Goal: Information Seeking & Learning: Learn about a topic

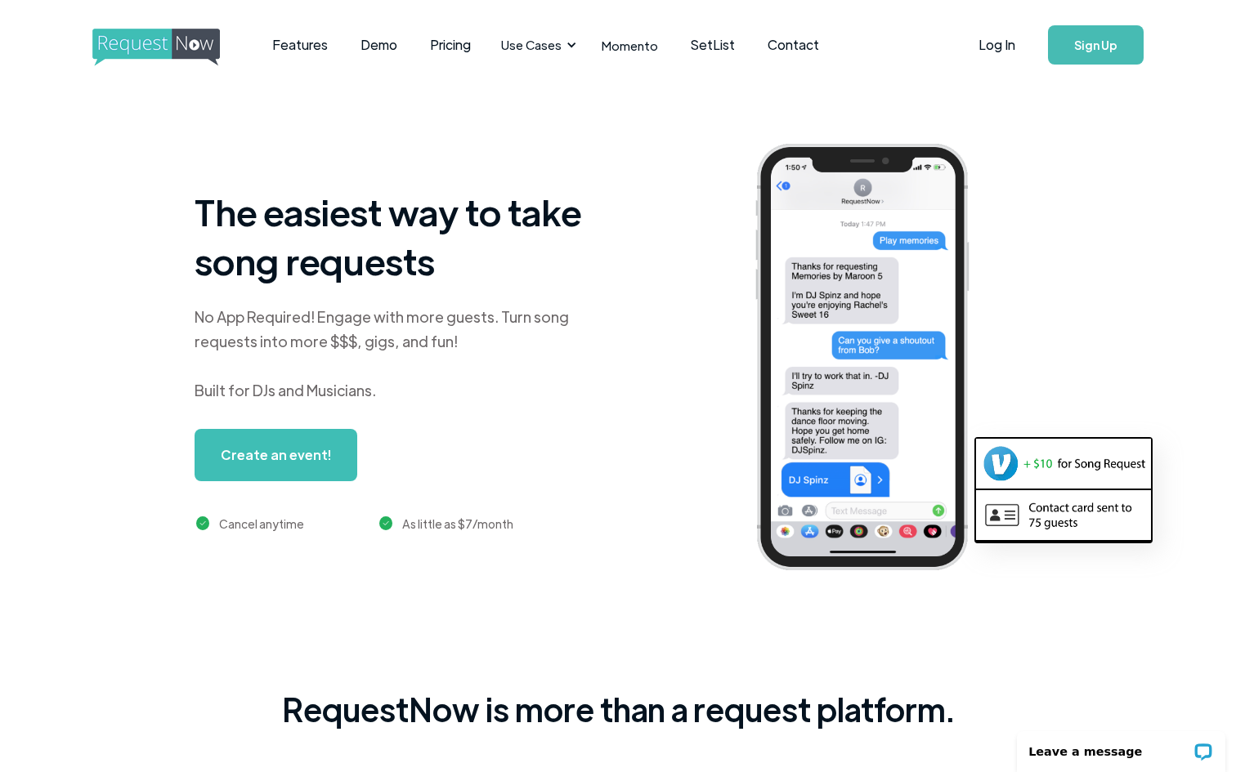
click at [183, 46] on img "home" at bounding box center [171, 48] width 158 height 38
click at [297, 47] on link "Features" at bounding box center [300, 45] width 88 height 51
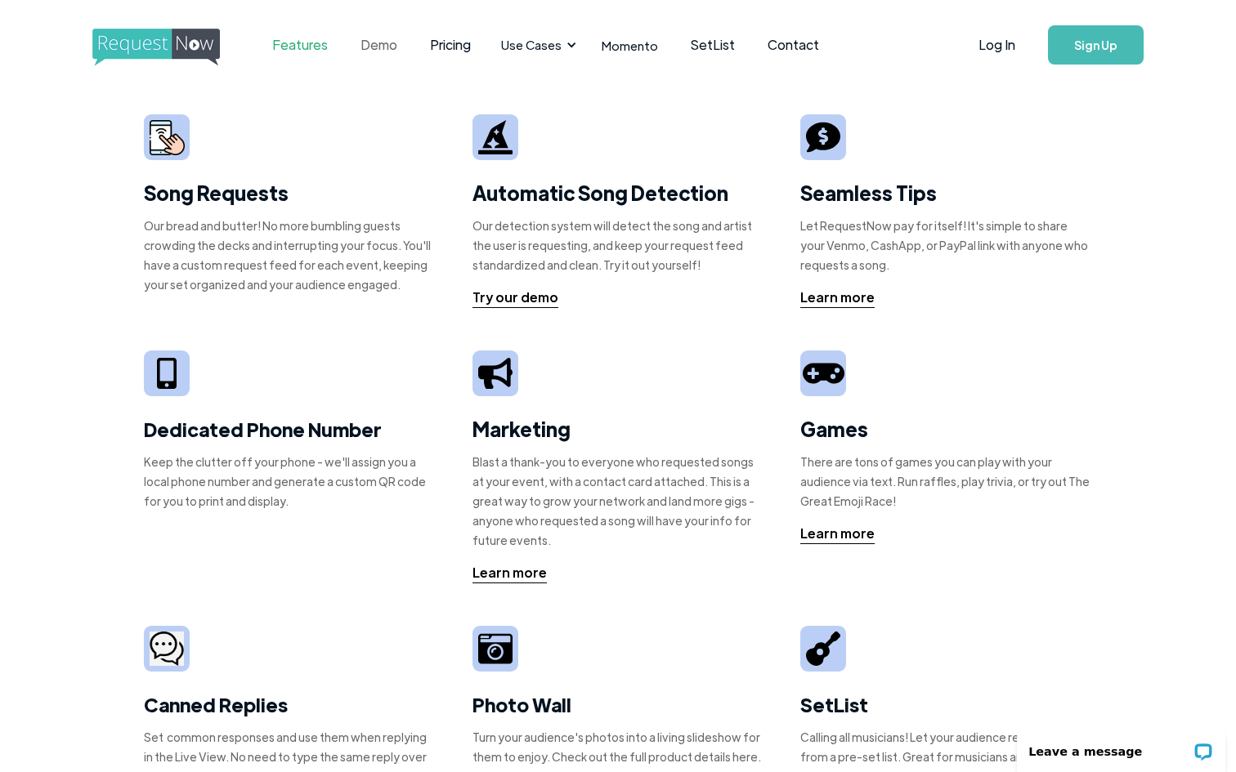
click at [384, 43] on link "Demo" at bounding box center [378, 45] width 69 height 51
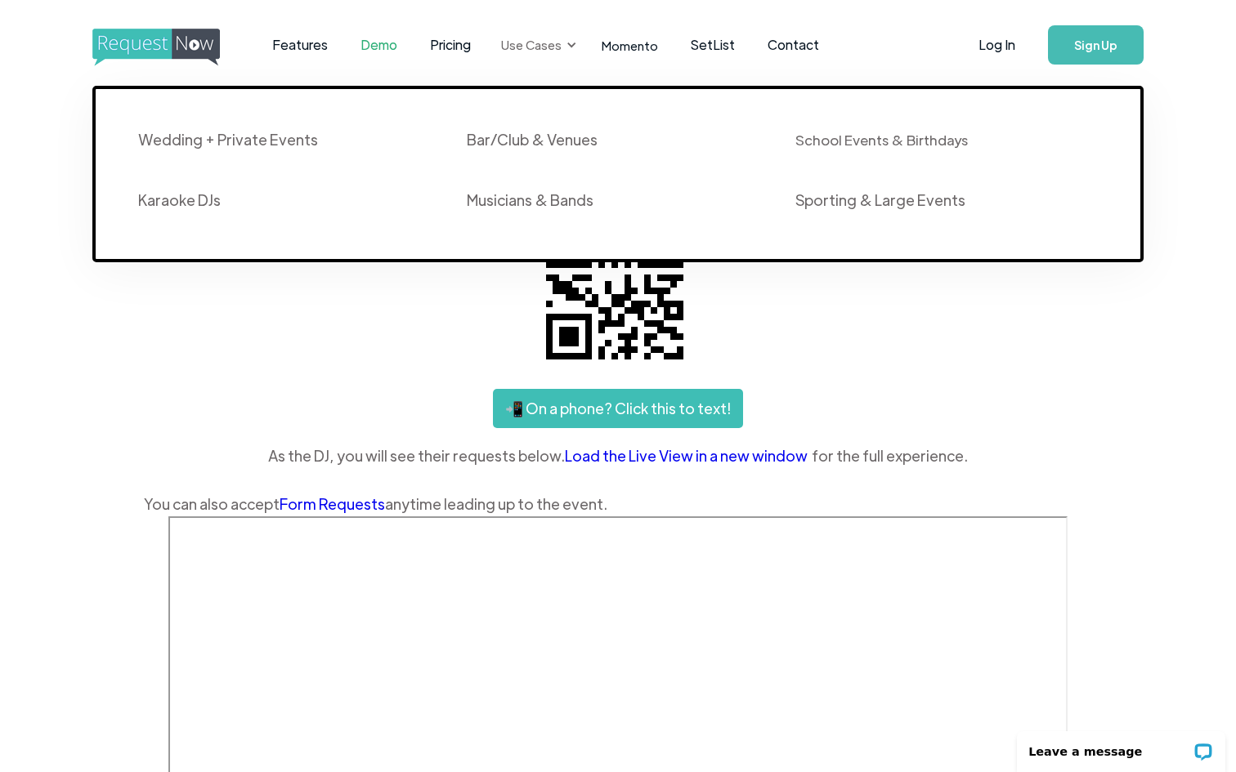
click at [541, 51] on div "Use Cases" at bounding box center [531, 45] width 60 height 18
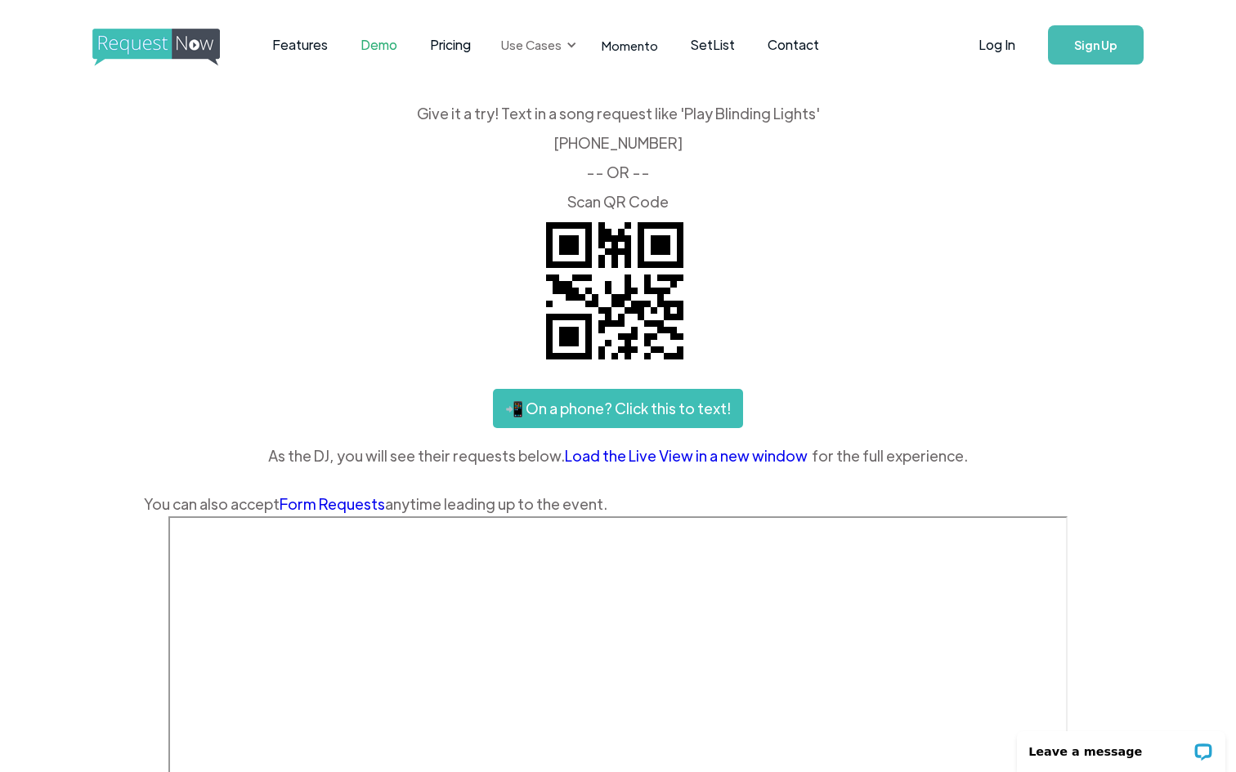
click at [541, 51] on div "Use Cases" at bounding box center [531, 45] width 60 height 18
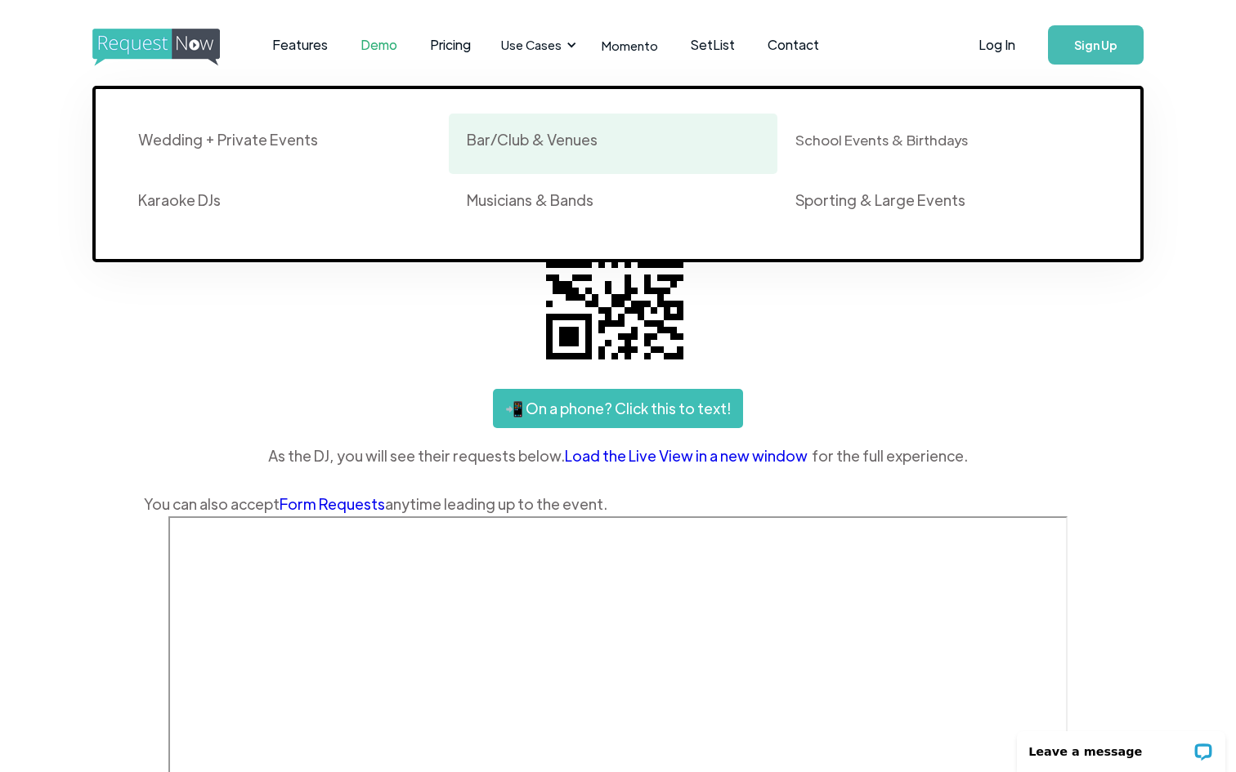
click at [539, 142] on div "Bar/Club & Venues" at bounding box center [532, 140] width 131 height 20
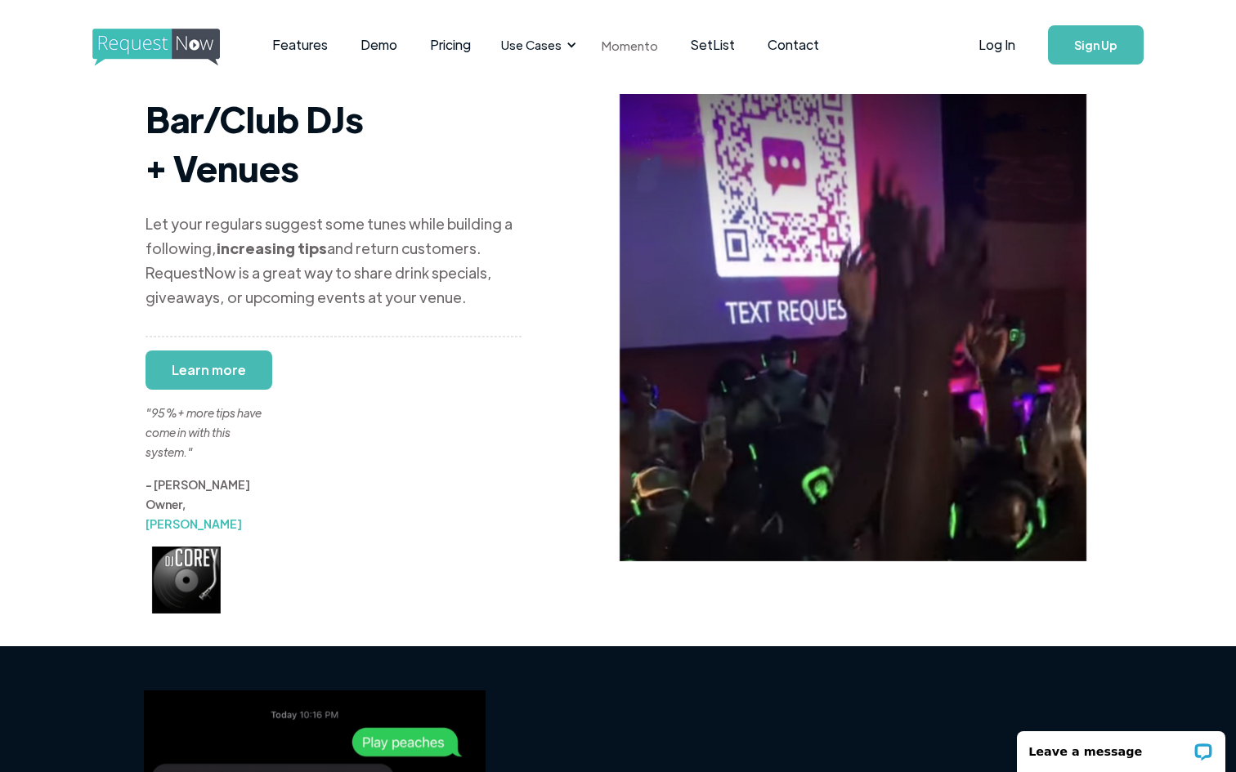
click at [608, 42] on link "Momento" at bounding box center [629, 45] width 89 height 48
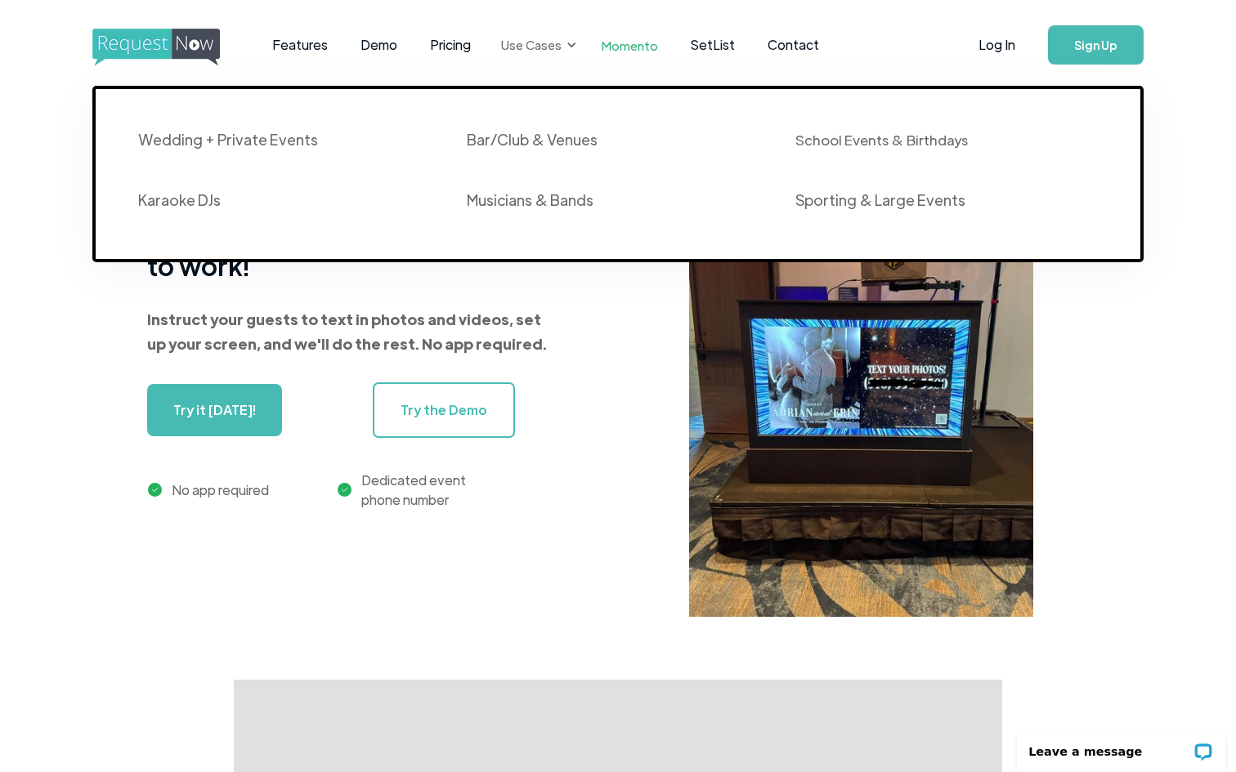
click at [549, 44] on div "Use Cases" at bounding box center [531, 45] width 60 height 18
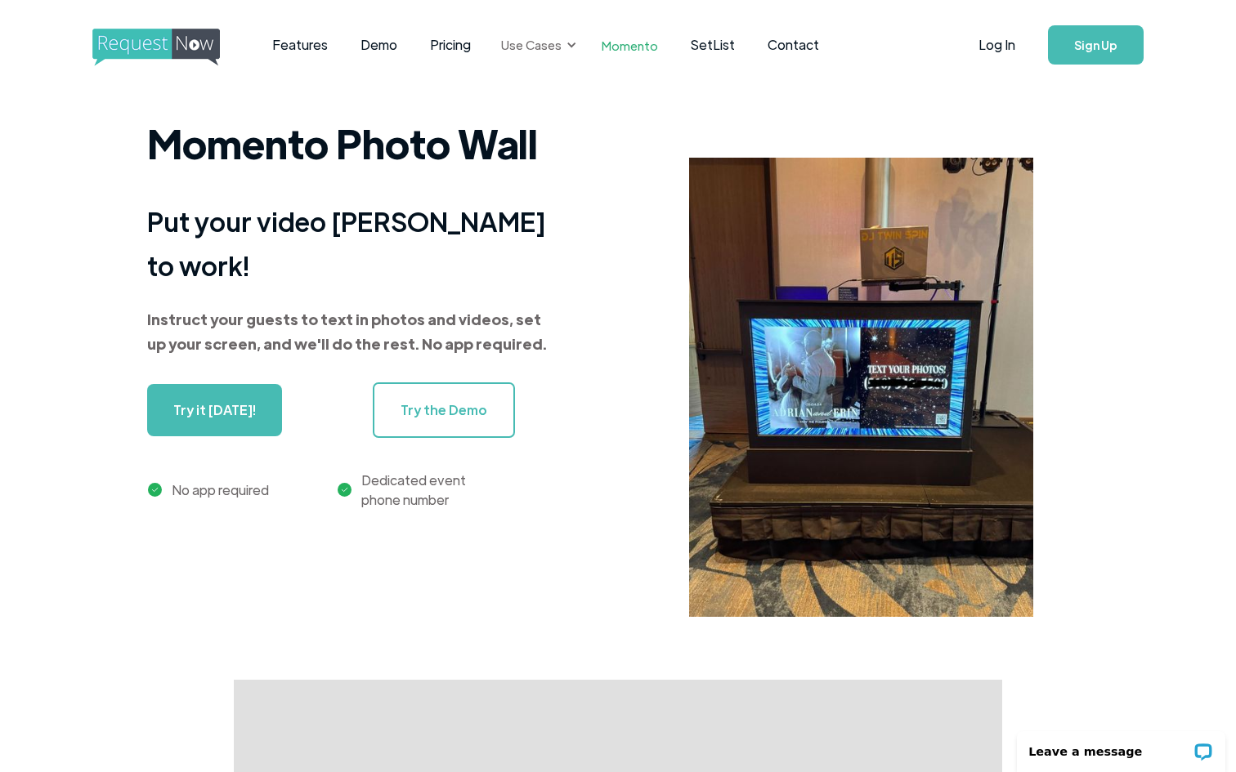
click at [549, 44] on div "Use Cases" at bounding box center [531, 45] width 60 height 18
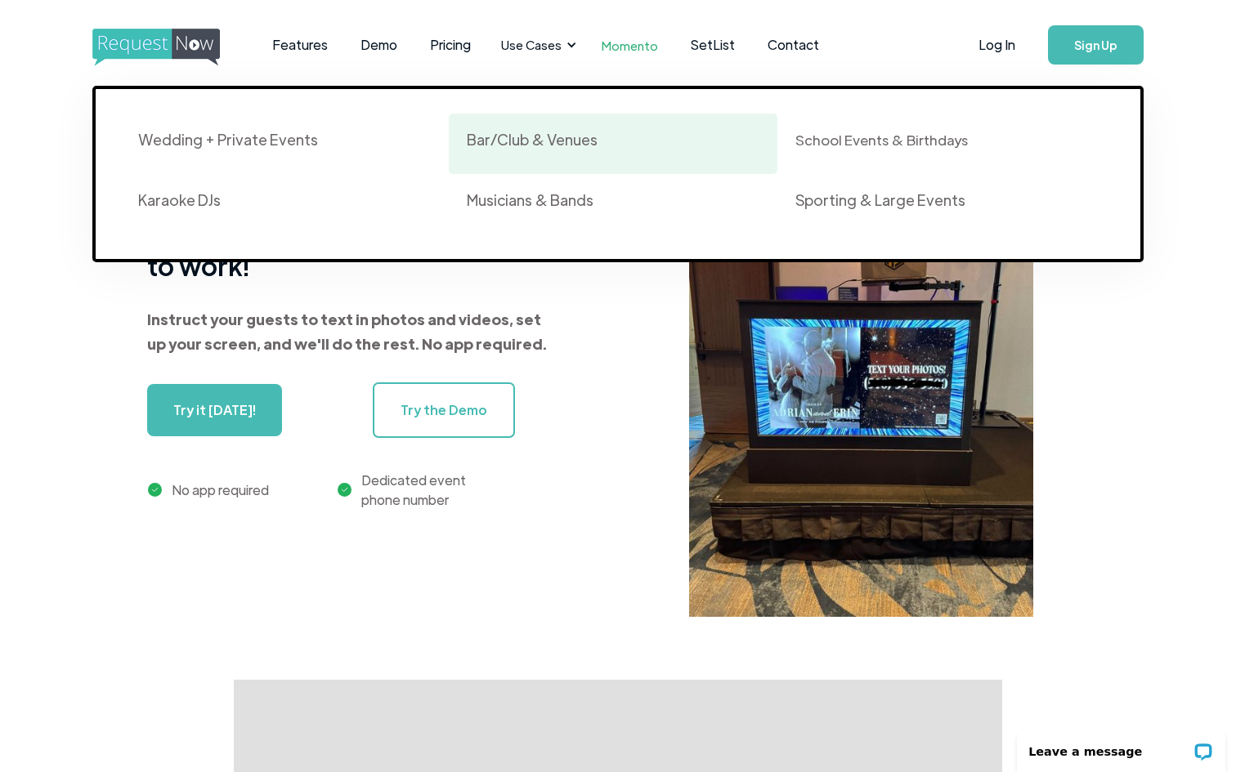
click at [527, 146] on div "Bar/Club & Venues" at bounding box center [532, 140] width 131 height 20
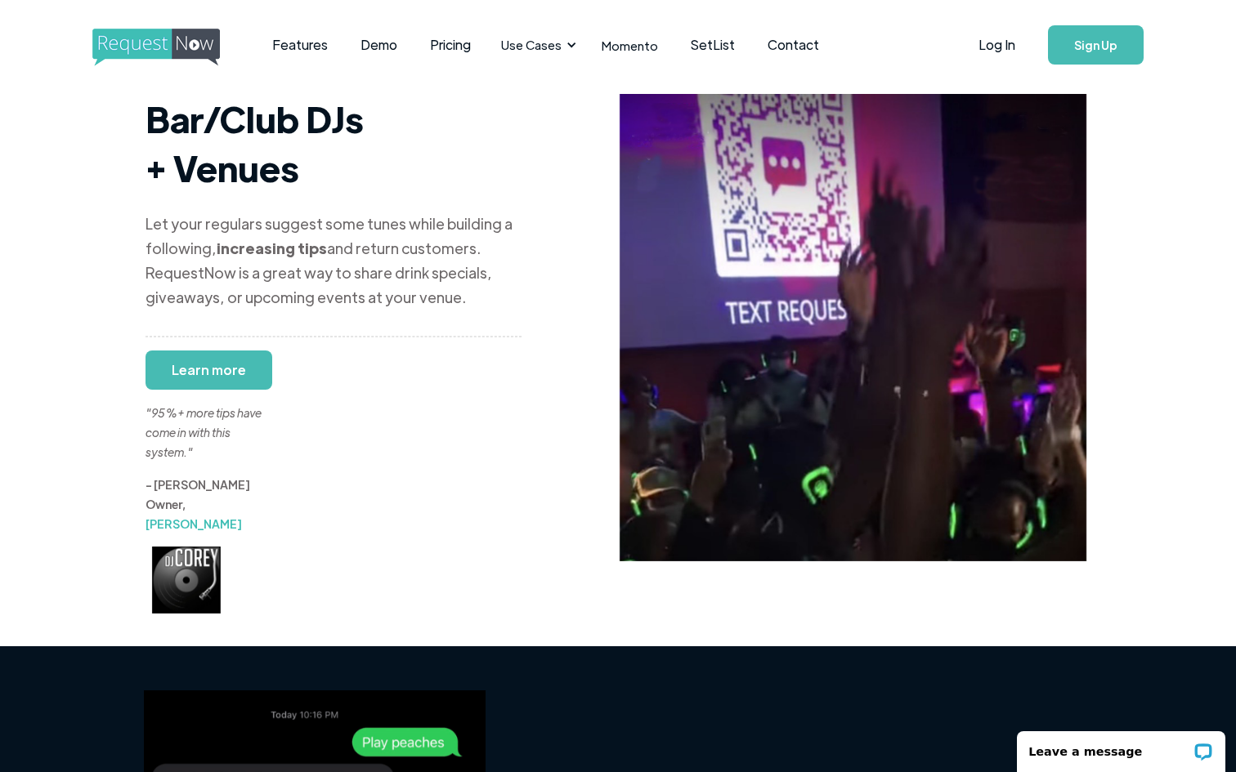
click at [195, 364] on div ""95%+ more tips have come in with this system."" at bounding box center [206, 413] width 123 height 98
click at [248, 46] on img "home" at bounding box center [171, 48] width 158 height 38
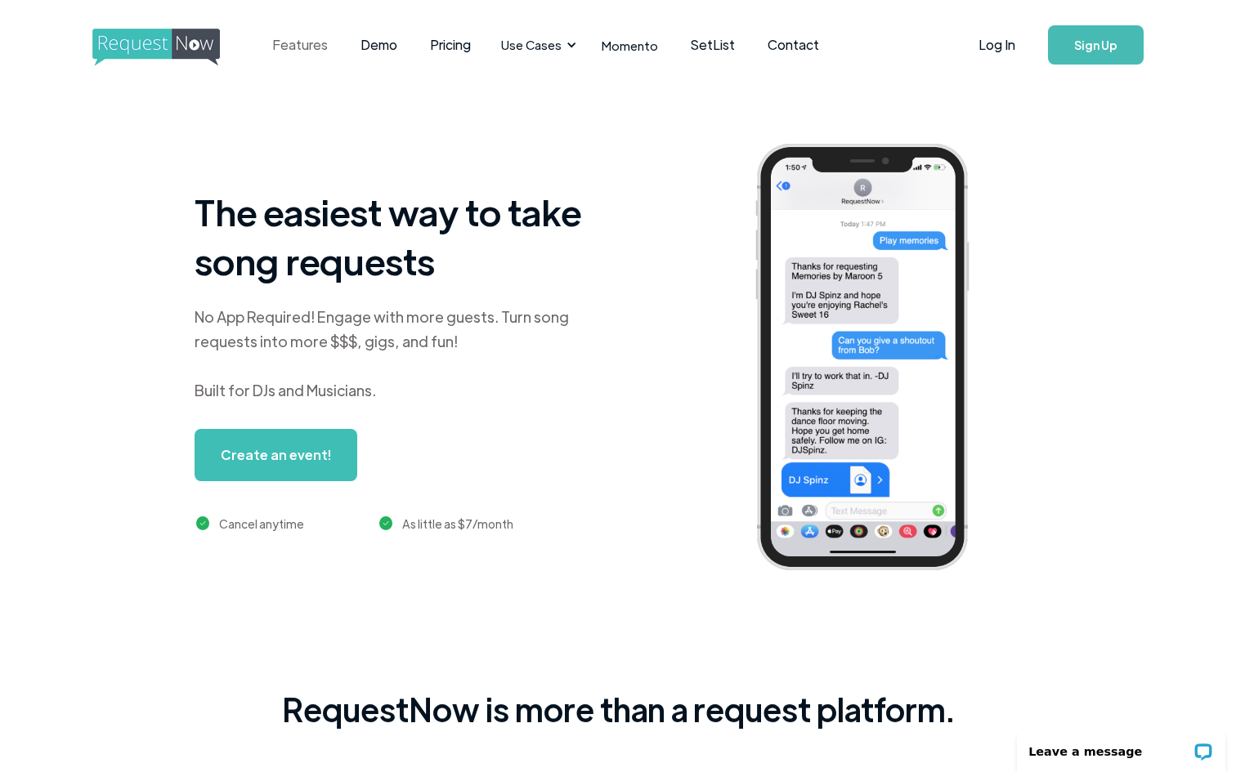
click at [283, 42] on link "Features" at bounding box center [300, 45] width 88 height 51
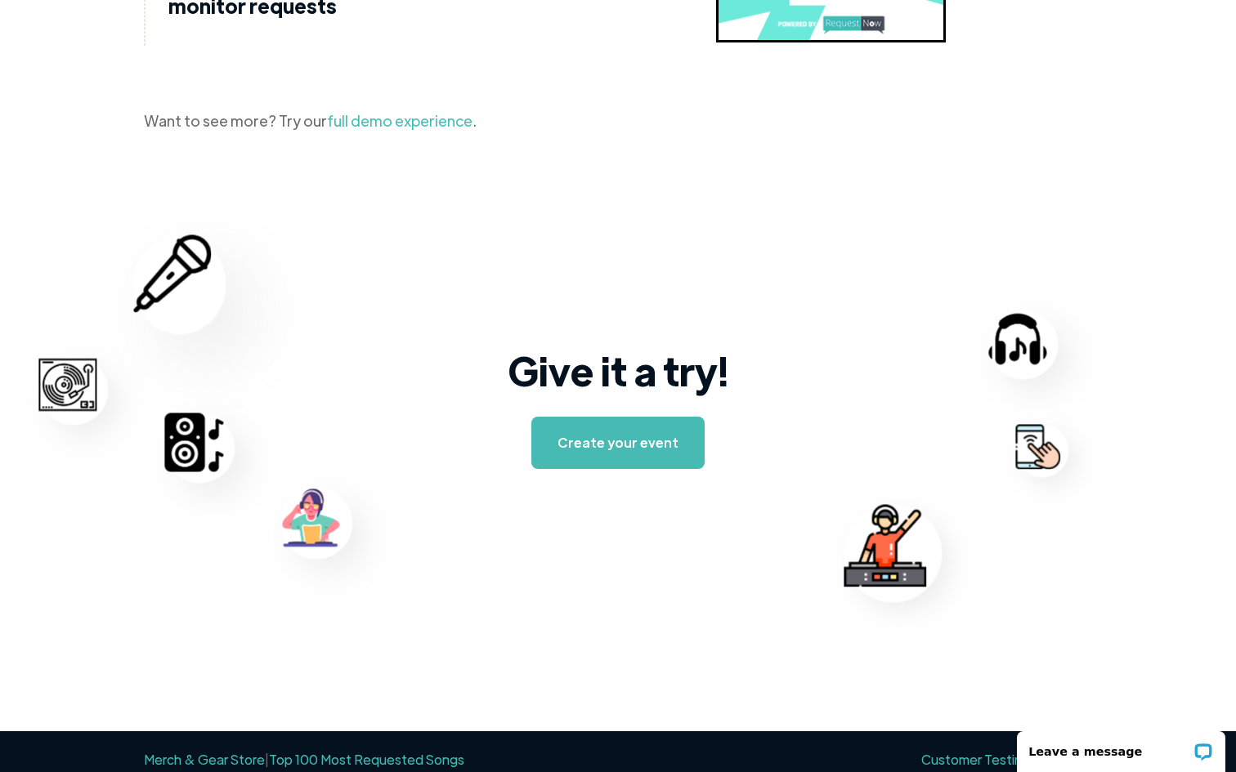
scroll to position [2498, 0]
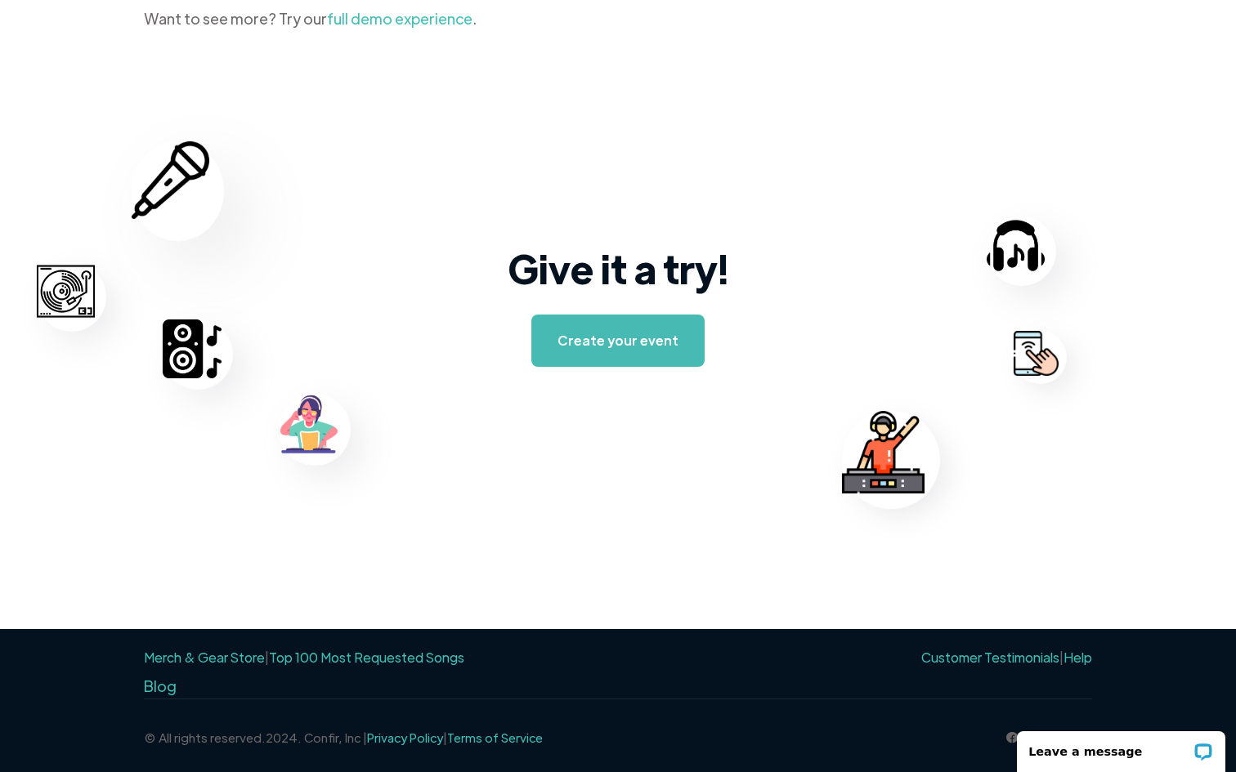
click at [369, 657] on link "Top 100 Most Requested Songs" at bounding box center [366, 657] width 195 height 17
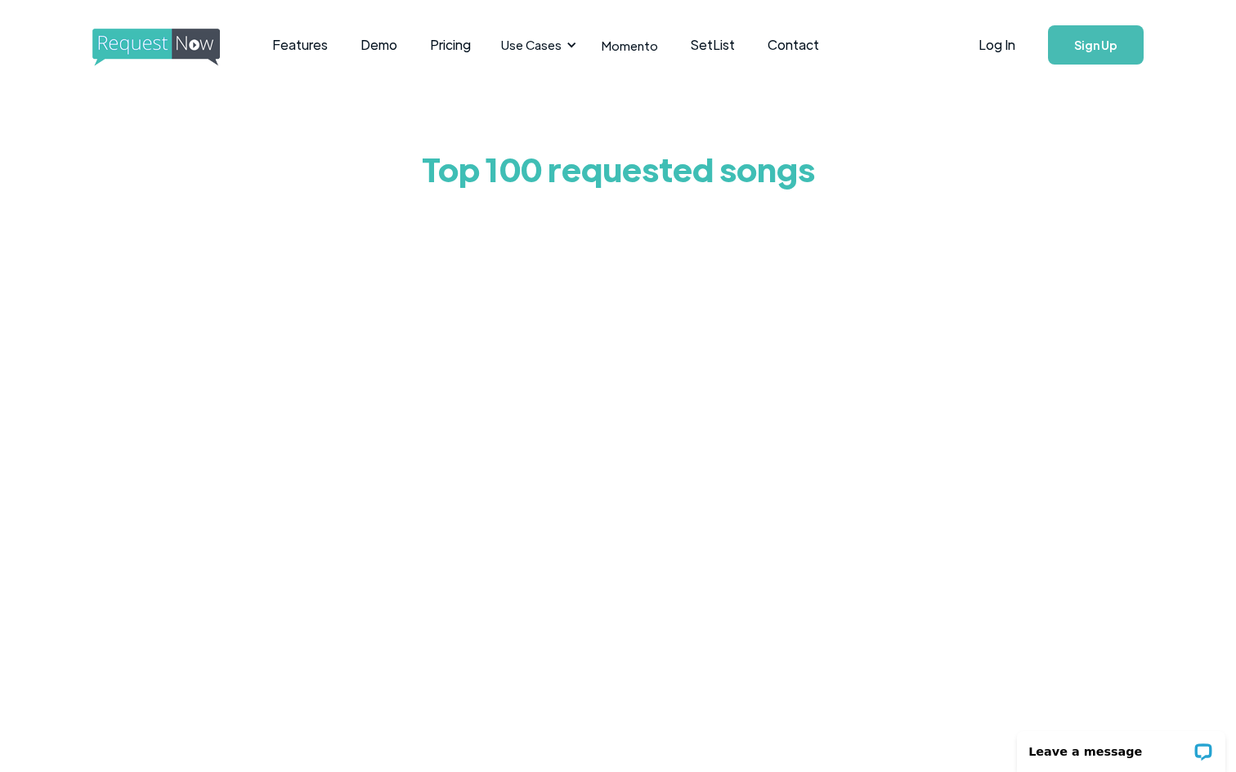
click at [1012, 281] on div "Top 100 requested songs" at bounding box center [618, 472] width 1236 height 765
